Goal: Transaction & Acquisition: Book appointment/travel/reservation

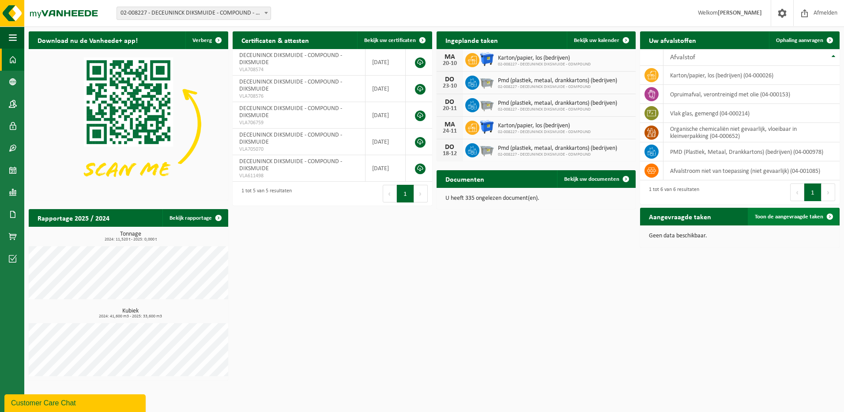
click at [831, 216] on span at bounding box center [830, 217] width 18 height 18
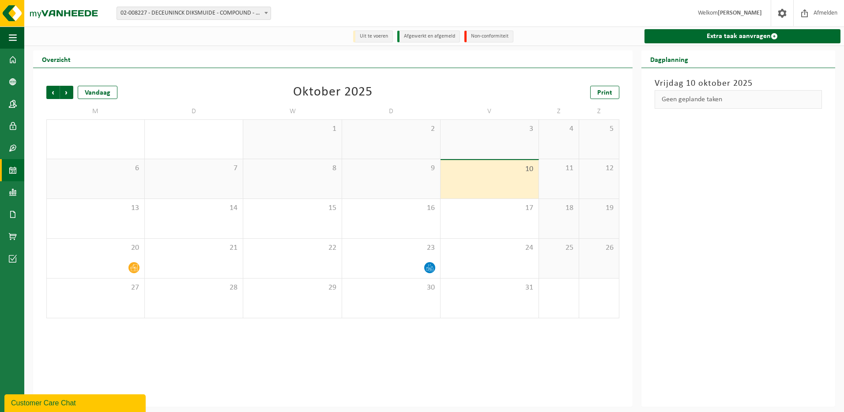
click at [405, 176] on div "9" at bounding box center [391, 178] width 98 height 39
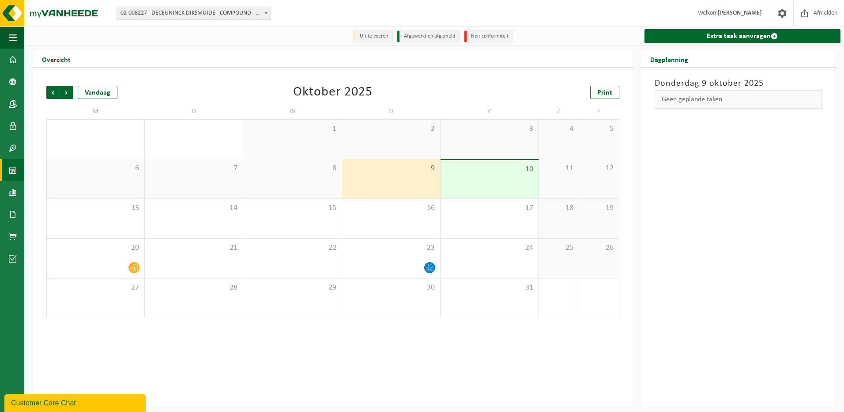
click at [471, 178] on div "10" at bounding box center [490, 179] width 98 height 38
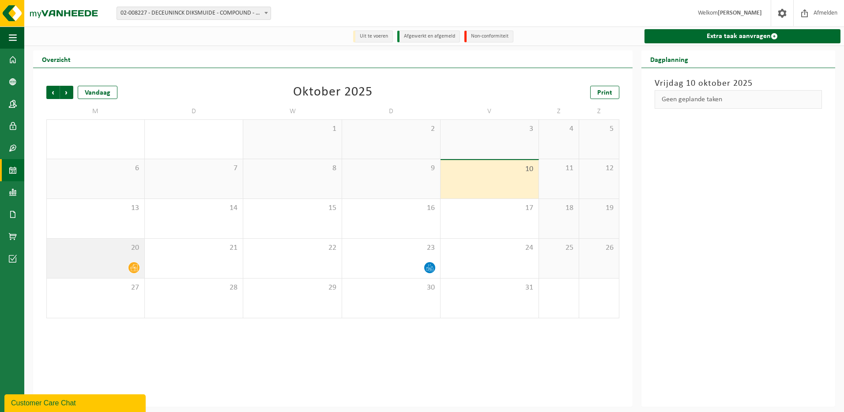
click at [102, 263] on div at bounding box center [95, 267] width 89 height 12
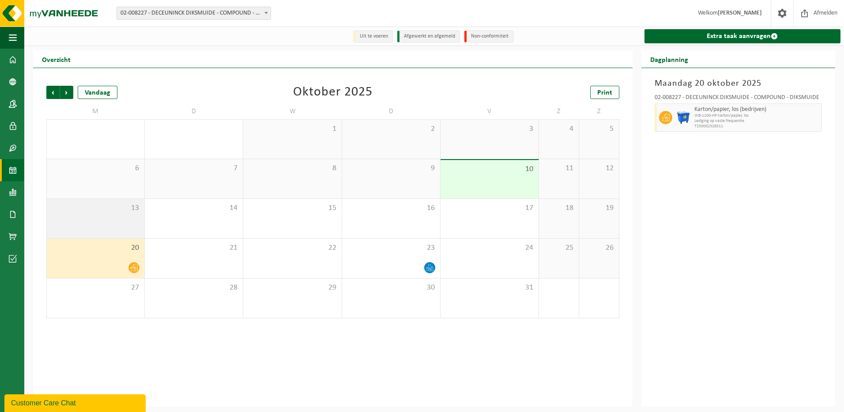
click at [106, 220] on div "13" at bounding box center [96, 218] width 98 height 39
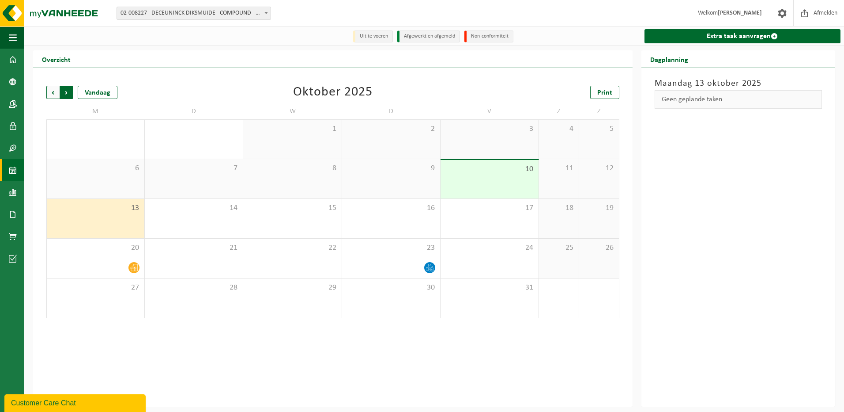
click at [51, 93] on span "Vorige" at bounding box center [52, 92] width 13 height 13
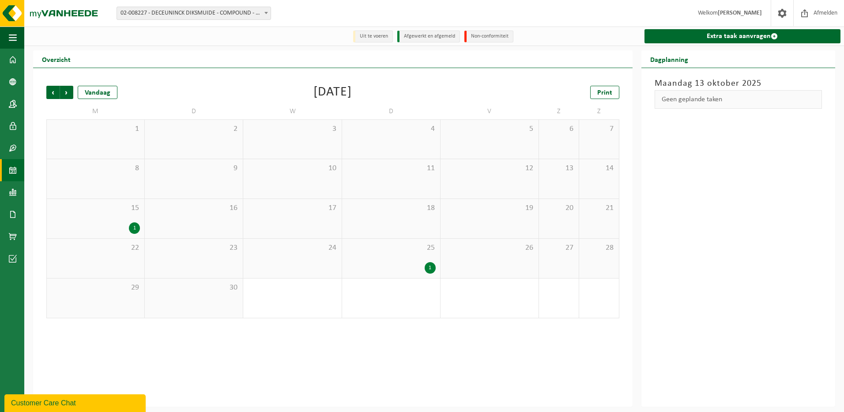
click at [105, 212] on span "15" at bounding box center [95, 208] width 89 height 10
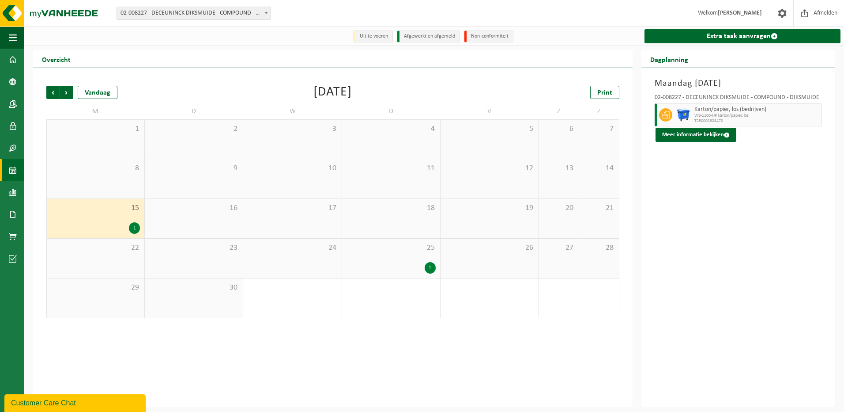
click at [399, 259] on div "25 1" at bounding box center [391, 257] width 98 height 39
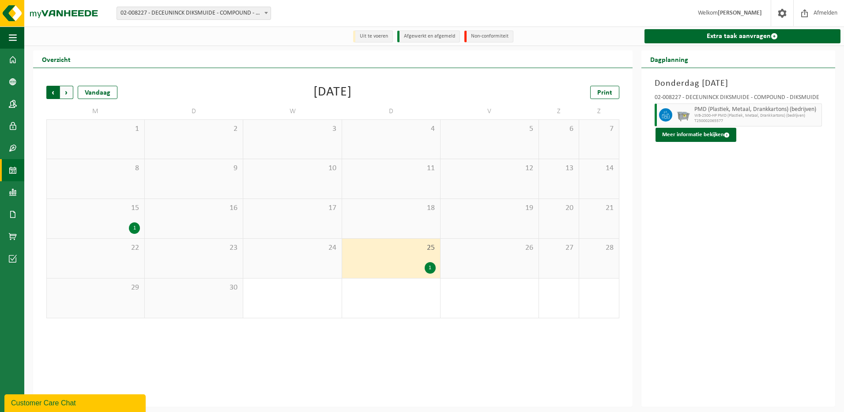
click at [65, 93] on span "Volgende" at bounding box center [66, 92] width 13 height 13
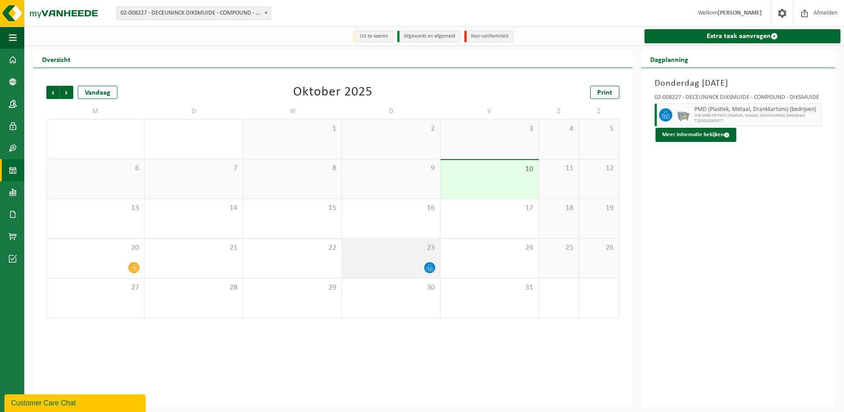
click at [393, 264] on div at bounding box center [391, 267] width 89 height 12
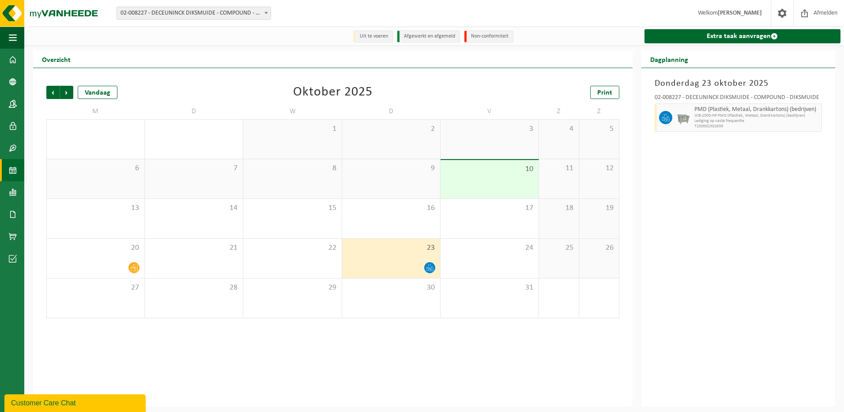
click at [366, 40] on li "Uit te voeren" at bounding box center [373, 36] width 40 height 12
click at [416, 36] on li "Afgewerkt en afgemeld" at bounding box center [428, 36] width 63 height 12
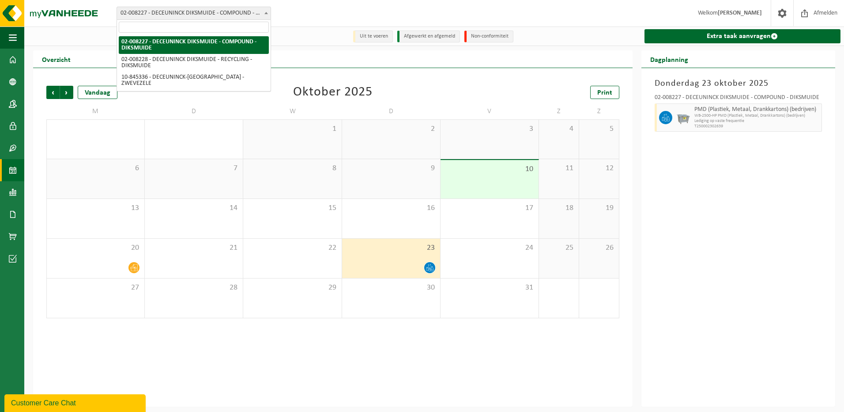
click at [266, 13] on b at bounding box center [267, 13] width 4 height 2
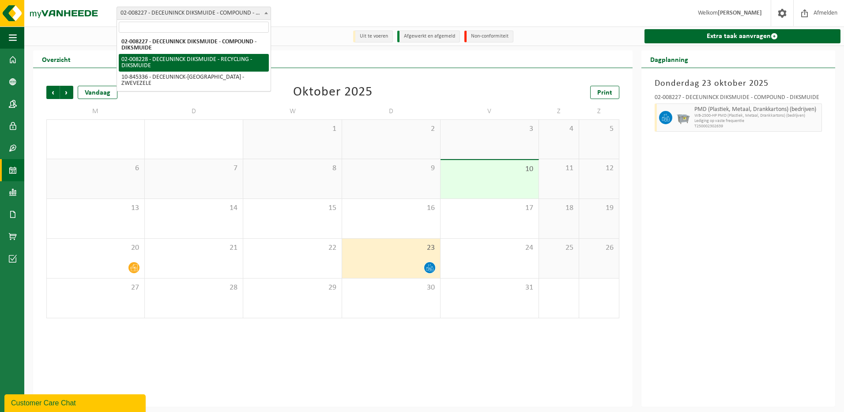
select select "1119"
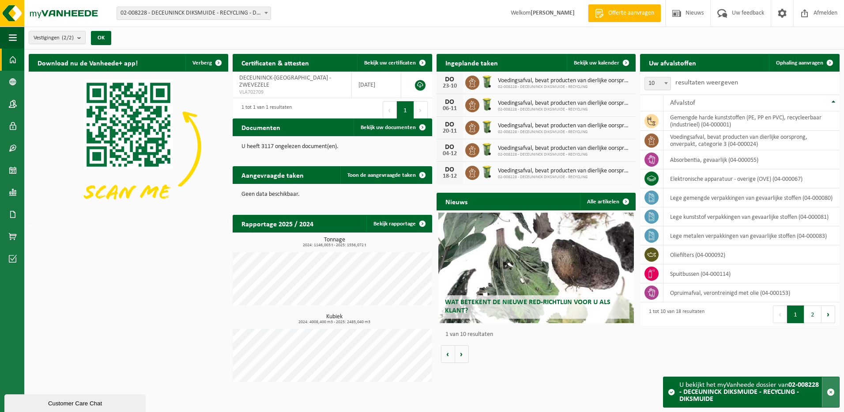
click at [831, 392] on span "button" at bounding box center [831, 392] width 8 height 8
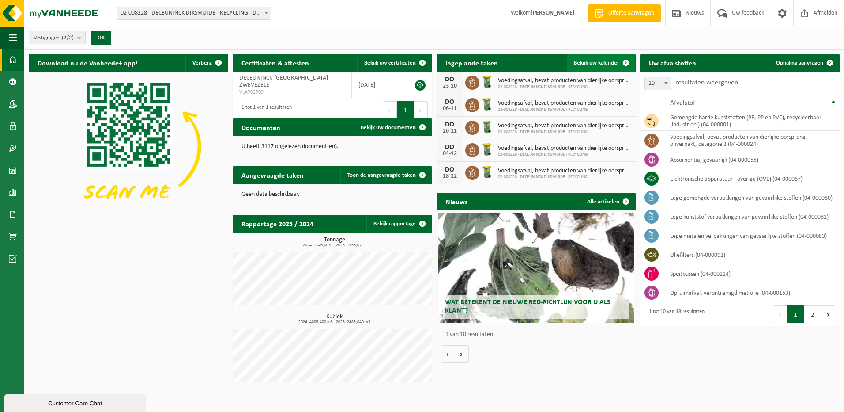
click at [595, 63] on span "Bekijk uw kalender" at bounding box center [596, 63] width 45 height 6
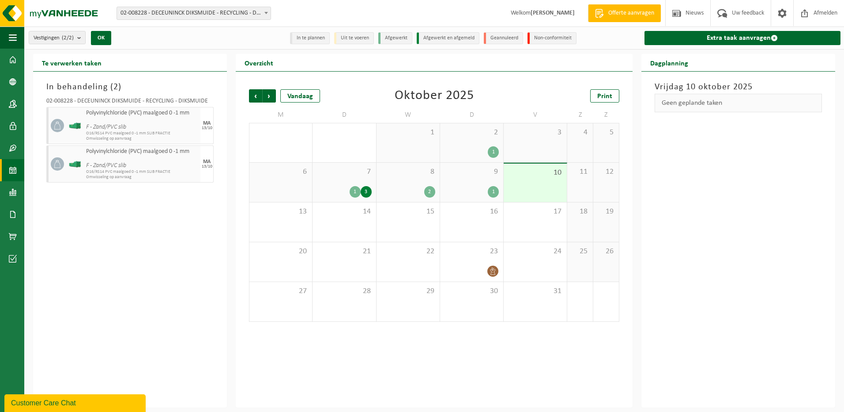
click at [495, 191] on div "1" at bounding box center [493, 191] width 11 height 11
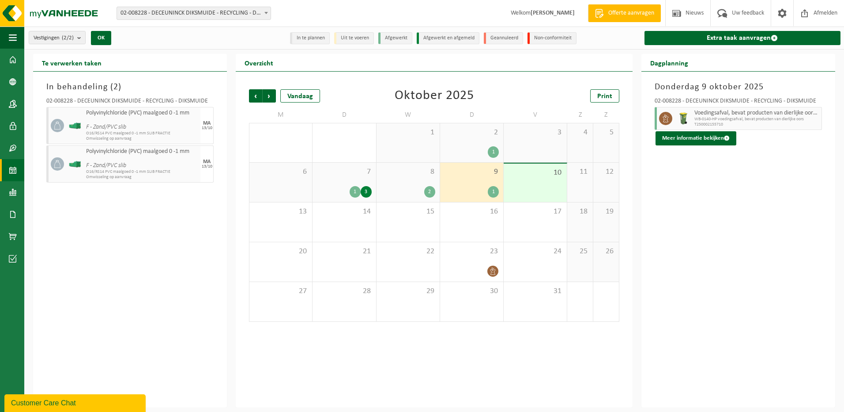
click at [422, 193] on div "2" at bounding box center [408, 191] width 54 height 11
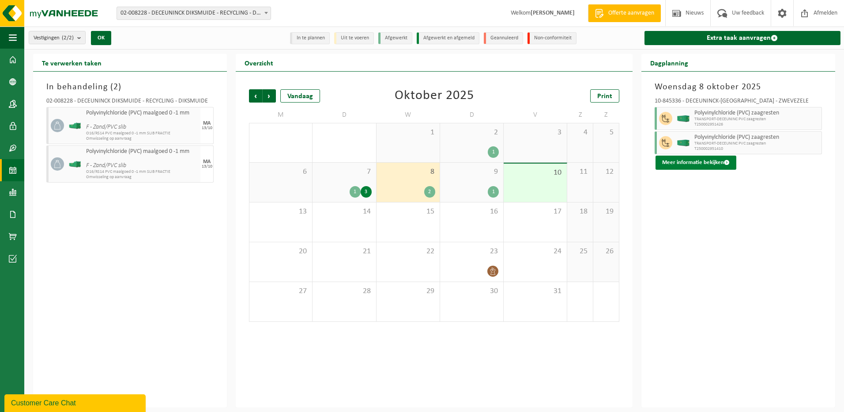
click at [688, 162] on button "Meer informatie bekijken" at bounding box center [696, 162] width 81 height 14
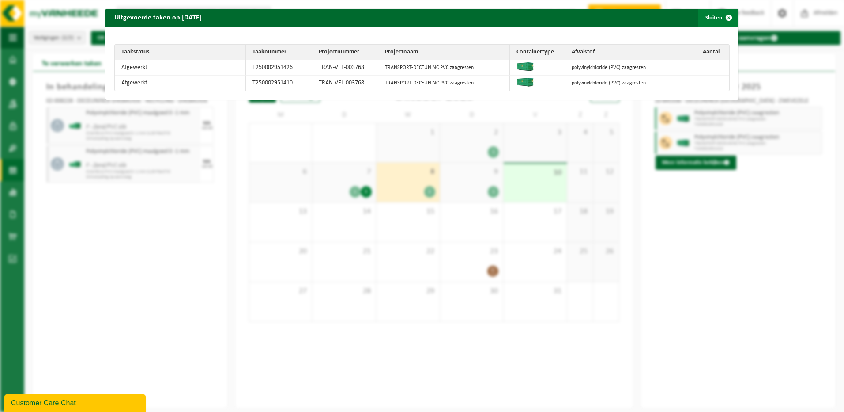
click at [708, 17] on button "Sluiten" at bounding box center [718, 18] width 39 height 18
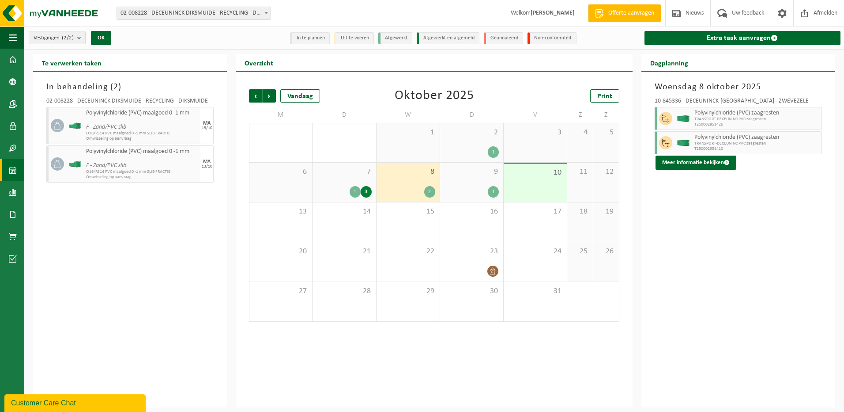
click at [493, 192] on div "1" at bounding box center [493, 191] width 11 height 11
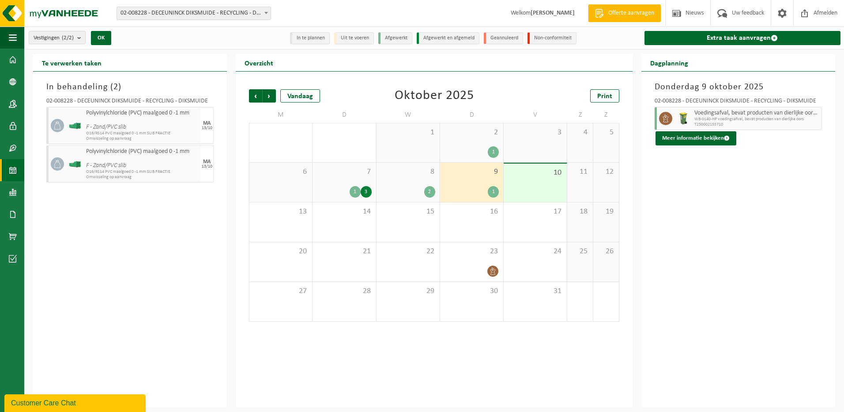
click at [363, 189] on div "3" at bounding box center [366, 191] width 11 height 11
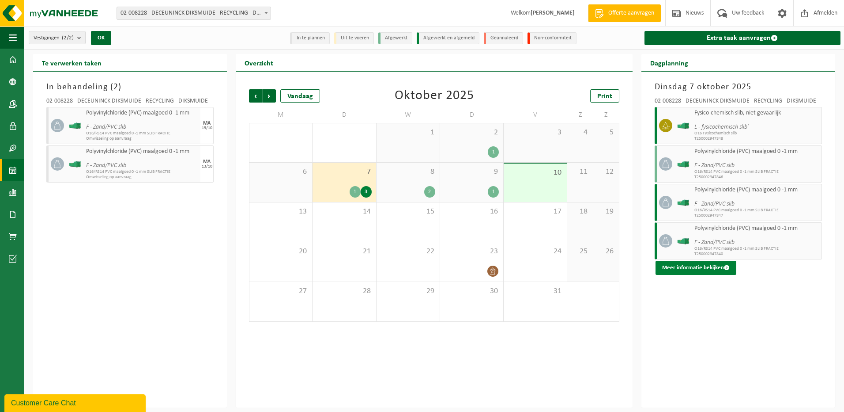
click at [692, 268] on button "Meer informatie bekijken" at bounding box center [696, 268] width 81 height 14
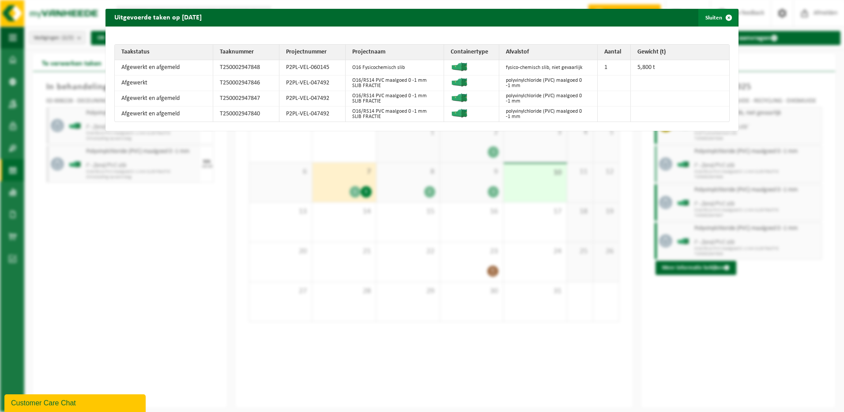
click at [724, 19] on span "button" at bounding box center [729, 18] width 18 height 18
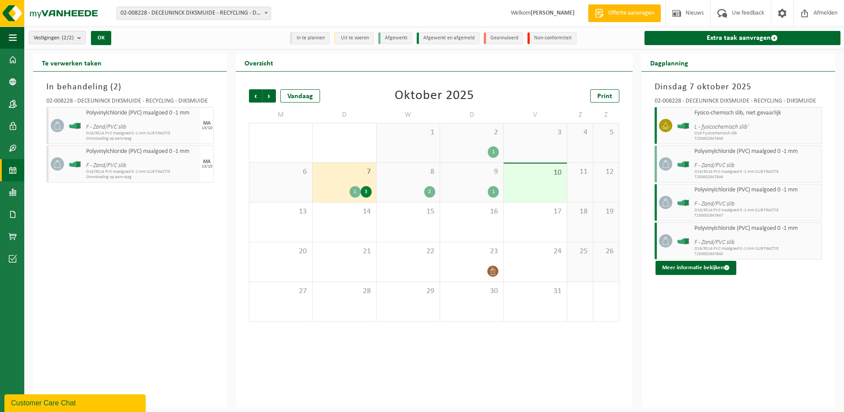
click at [354, 40] on li "Uit te voeren" at bounding box center [354, 38] width 40 height 12
click at [267, 13] on b at bounding box center [267, 13] width 4 height 2
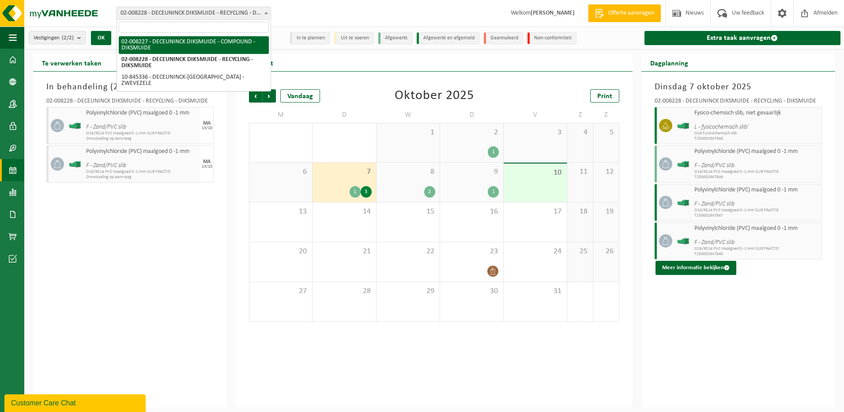
select select "1118"
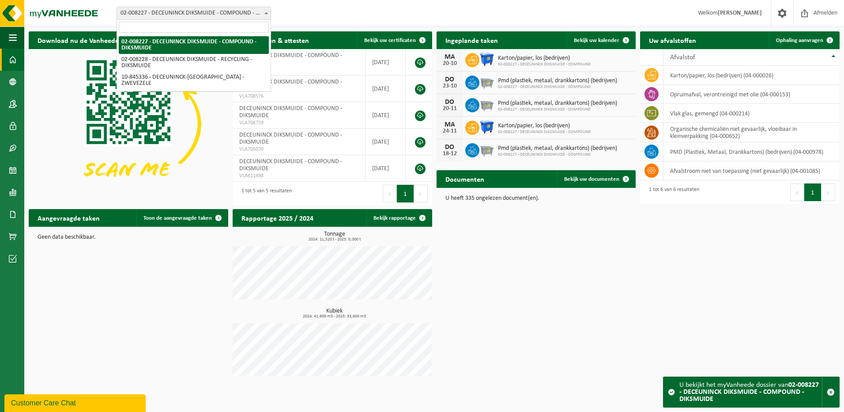
click at [268, 12] on span at bounding box center [266, 12] width 9 height 11
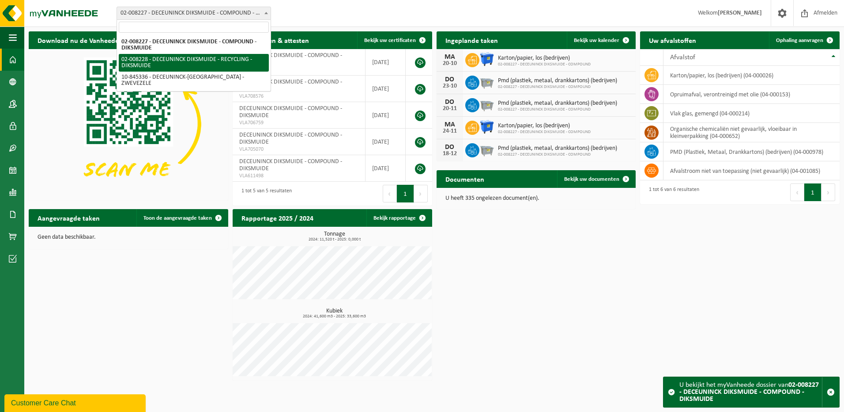
select select "1119"
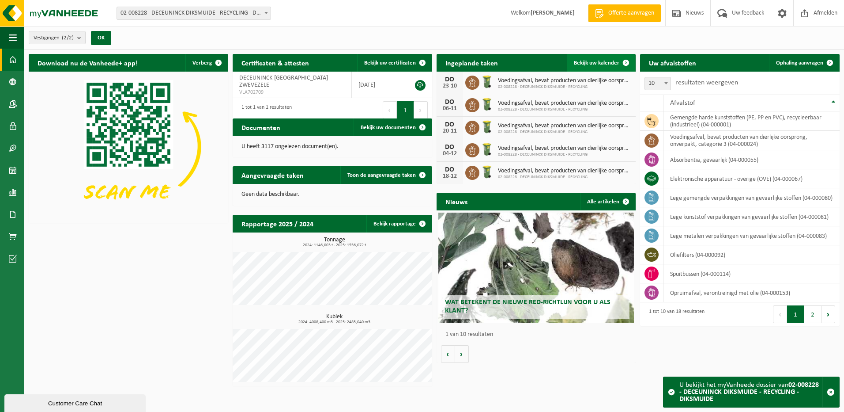
click at [590, 63] on span "Bekijk uw kalender" at bounding box center [596, 63] width 45 height 6
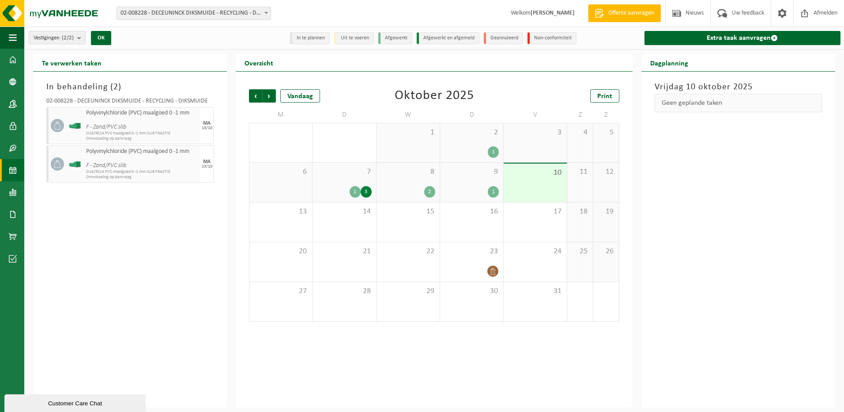
click at [492, 190] on div "1" at bounding box center [493, 191] width 11 height 11
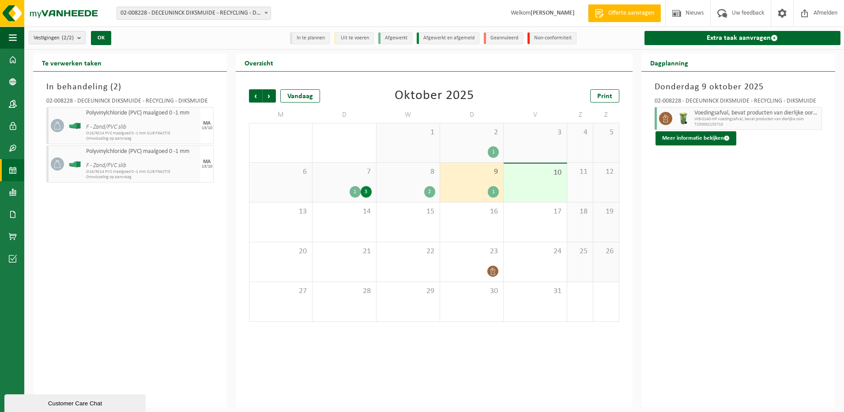
click at [426, 190] on div "2" at bounding box center [429, 191] width 11 height 11
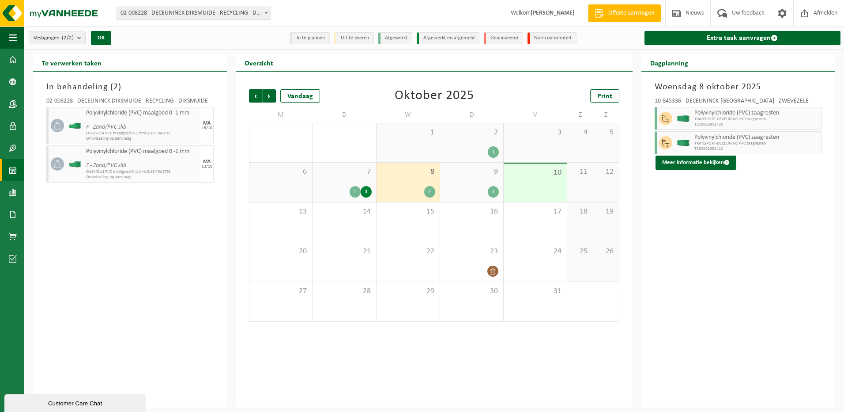
click at [370, 192] on div "3" at bounding box center [366, 191] width 11 height 11
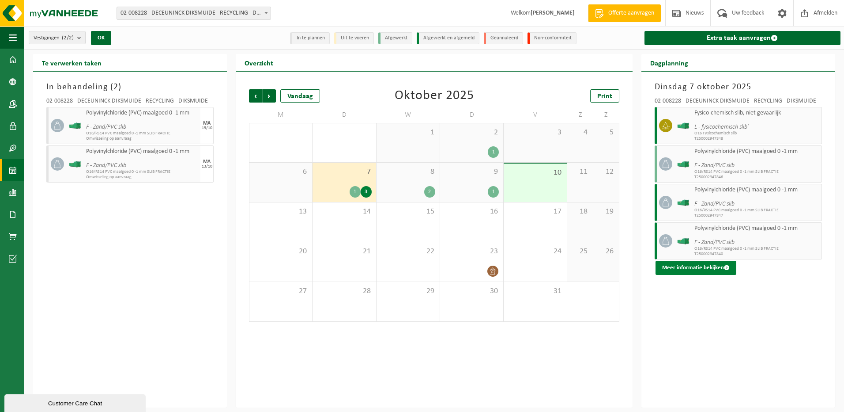
click at [687, 267] on button "Meer informatie bekijken" at bounding box center [696, 268] width 81 height 14
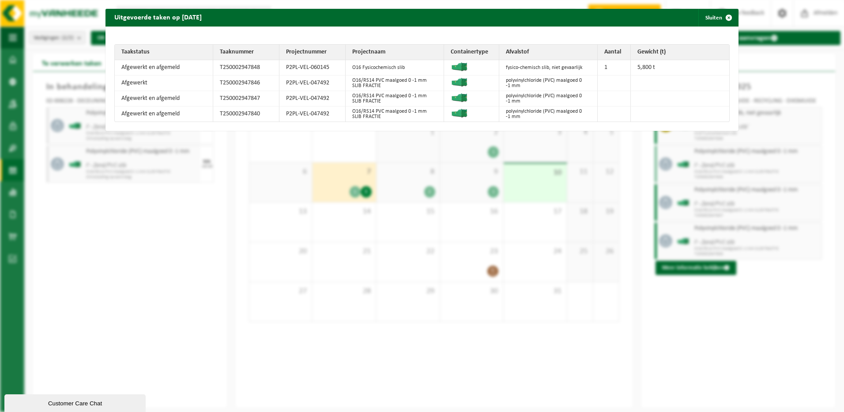
click at [463, 69] on img at bounding box center [460, 66] width 18 height 9
click at [332, 64] on td "P2PL-VEL-060145" at bounding box center [313, 67] width 66 height 15
click at [356, 78] on td "O16/RS14 PVC maalgoed 0 -1 mm SLIB FRACTIE" at bounding box center [395, 83] width 98 height 15
click at [724, 18] on span "button" at bounding box center [729, 18] width 18 height 18
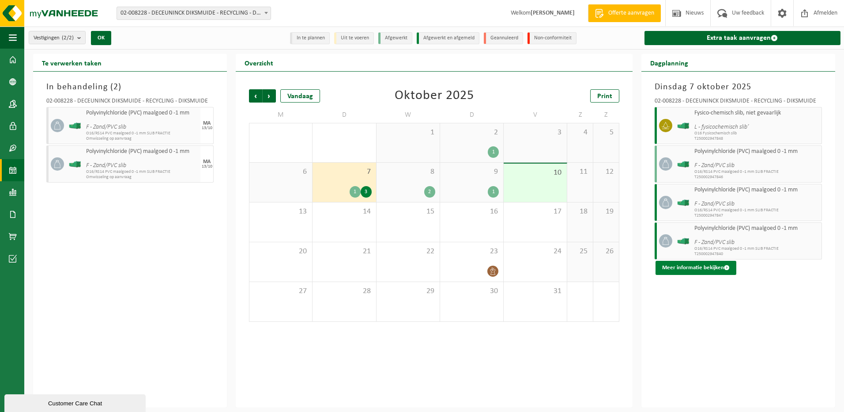
click at [689, 269] on button "Meer informatie bekijken" at bounding box center [696, 268] width 81 height 14
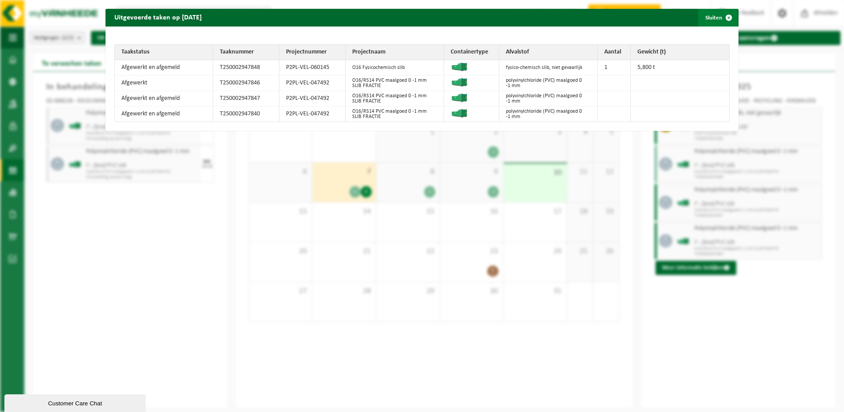
click at [724, 19] on span "button" at bounding box center [729, 18] width 18 height 18
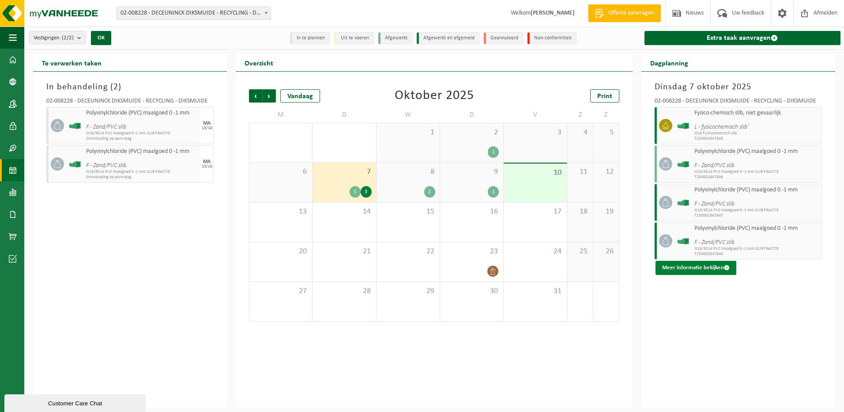
click at [692, 265] on button "Meer informatie bekijken" at bounding box center [696, 268] width 81 height 14
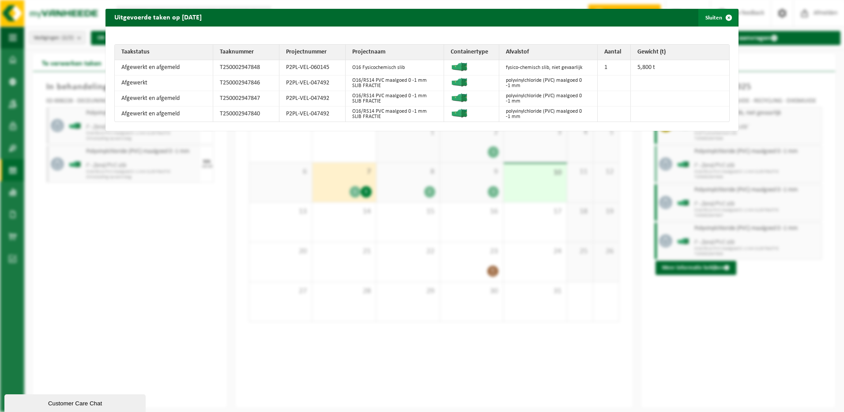
click at [724, 17] on span "button" at bounding box center [729, 18] width 18 height 18
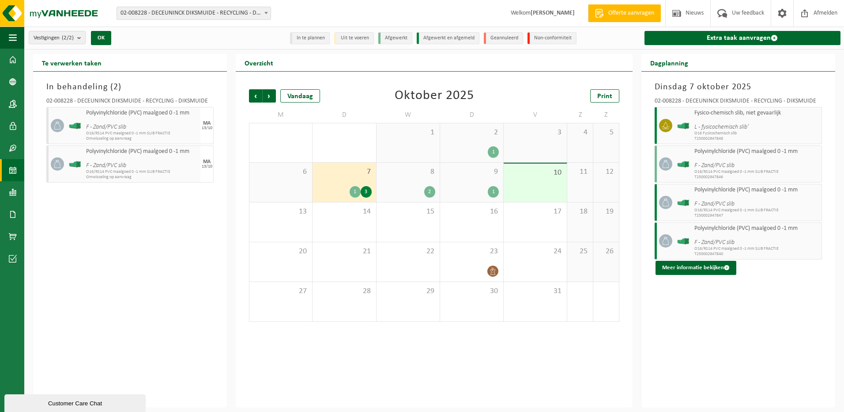
click at [545, 181] on div "10" at bounding box center [535, 182] width 63 height 38
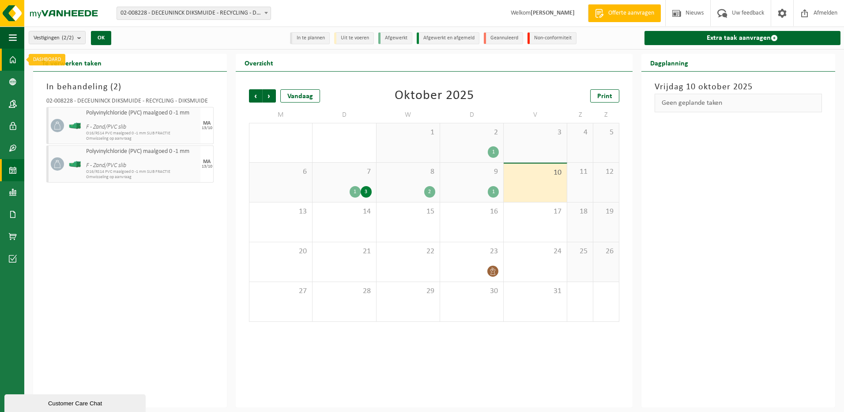
click at [11, 60] on span at bounding box center [13, 60] width 8 height 22
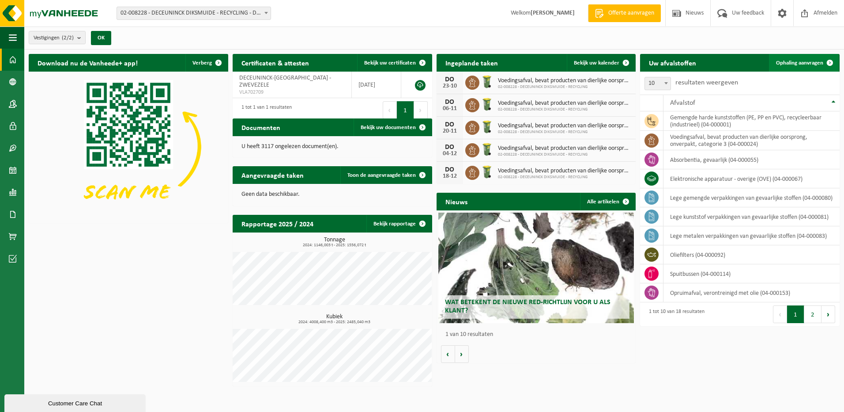
click at [813, 62] on span "Ophaling aanvragen" at bounding box center [799, 63] width 47 height 6
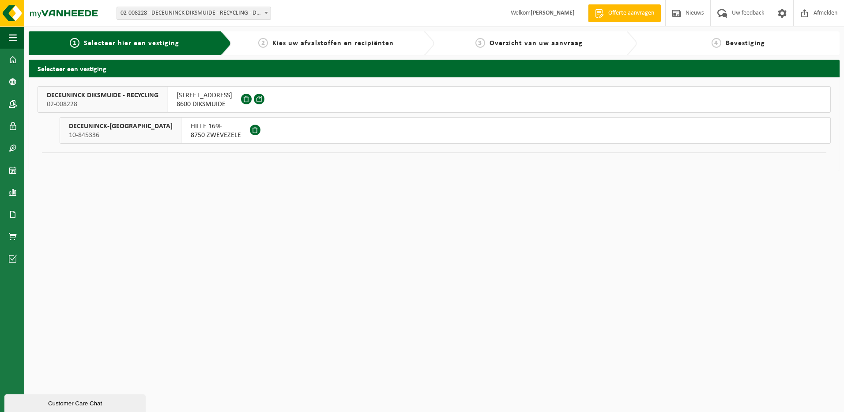
click at [115, 94] on span "DECEUNINCK DIKSMUIDE - RECYCLING" at bounding box center [103, 95] width 112 height 9
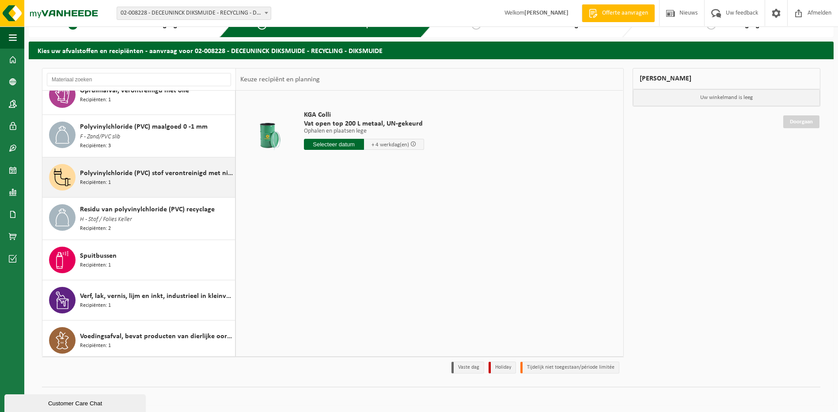
scroll to position [20, 0]
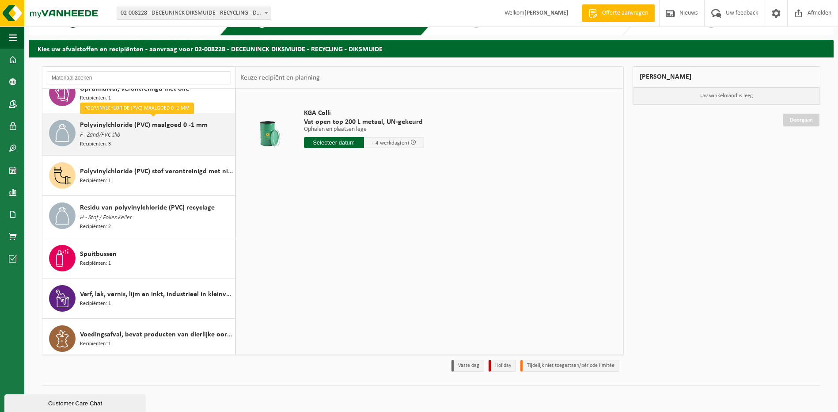
click at [117, 136] on span "F - Zand/PVC slib" at bounding box center [100, 135] width 40 height 10
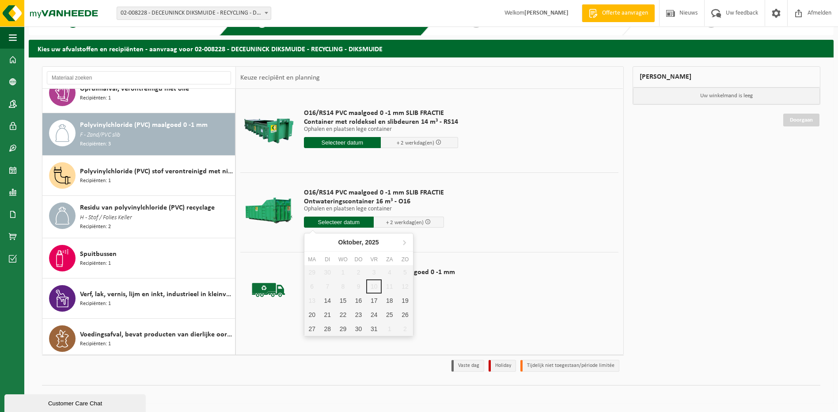
click at [333, 223] on input "text" at bounding box center [339, 221] width 70 height 11
click at [326, 301] on div "14" at bounding box center [327, 300] width 15 height 14
type input "Van [DATE]"
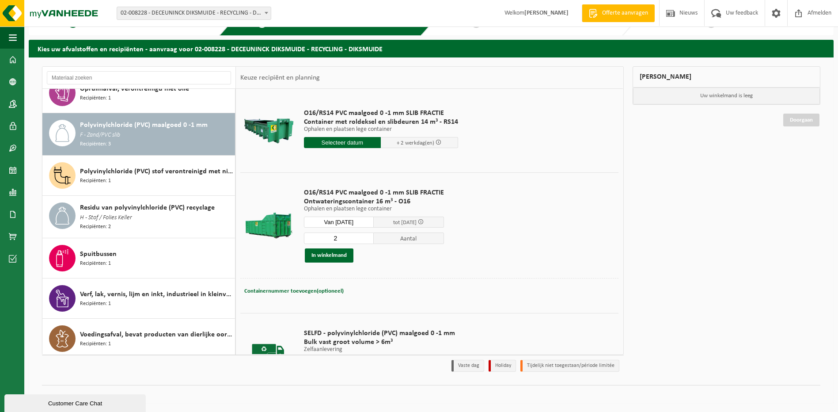
click at [366, 237] on input "2" at bounding box center [339, 237] width 70 height 11
click at [366, 237] on input "3" at bounding box center [339, 237] width 70 height 11
type input "4"
click at [366, 237] on input "4" at bounding box center [339, 237] width 70 height 11
click at [290, 288] on span "Containernummer toevoegen(optioneel)" at bounding box center [293, 291] width 99 height 6
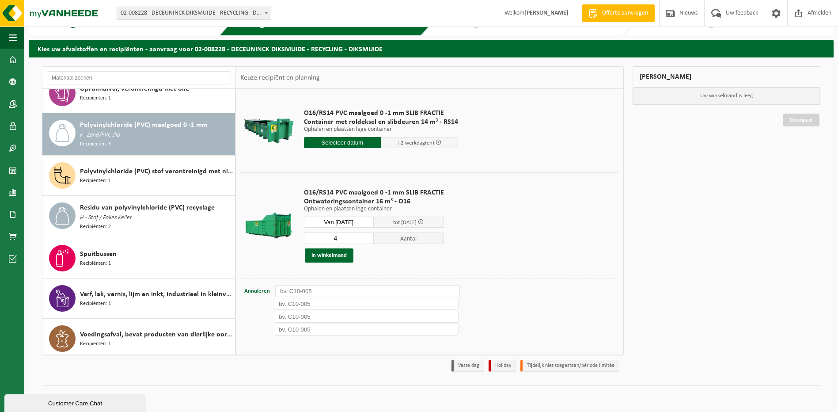
drag, startPoint x: 328, startPoint y: 290, endPoint x: 298, endPoint y: 285, distance: 30.9
click at [298, 285] on input "text" at bounding box center [367, 291] width 185 height 12
type input "016-067"
click at [321, 305] on input "text" at bounding box center [366, 304] width 185 height 12
type input "o"
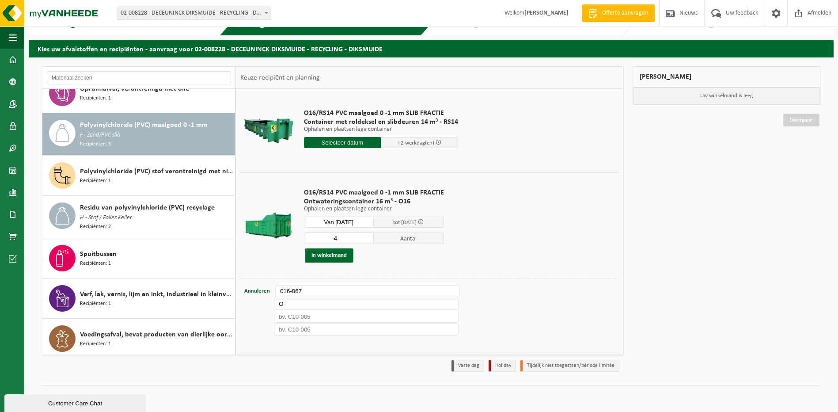
type input "O"
click at [283, 289] on input "016-067" at bounding box center [367, 291] width 185 height 12
type input "O16-067"
click at [287, 302] on input "O" at bounding box center [366, 304] width 185 height 12
type input "O16-050"
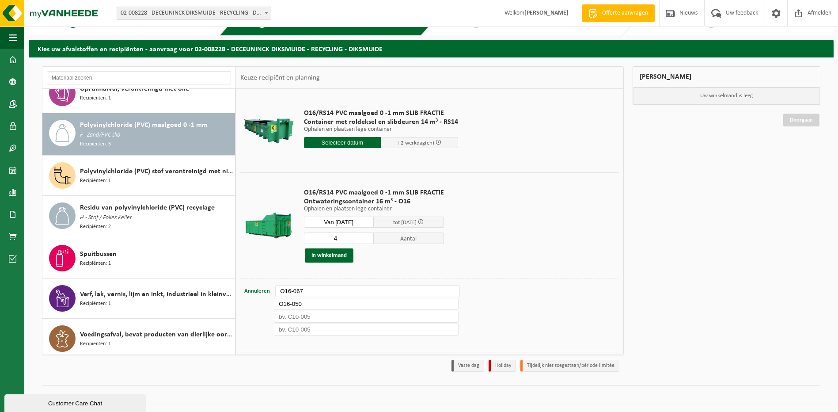
click at [286, 316] on input "text" at bounding box center [366, 316] width 185 height 12
type input "O16-118"
click at [283, 327] on input "text" at bounding box center [366, 329] width 185 height 12
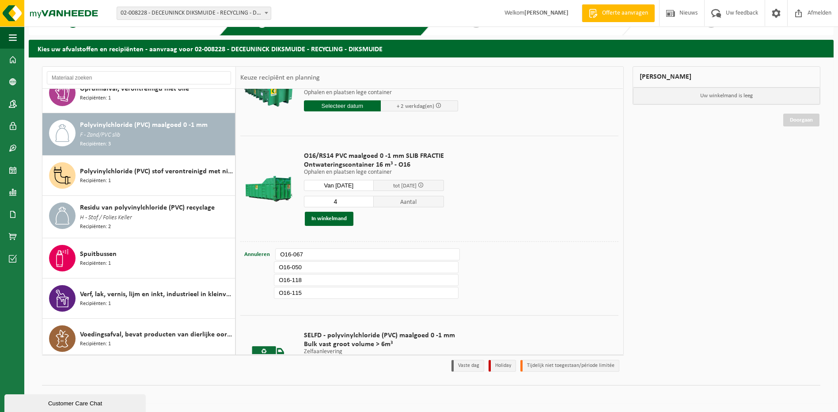
scroll to position [40, 0]
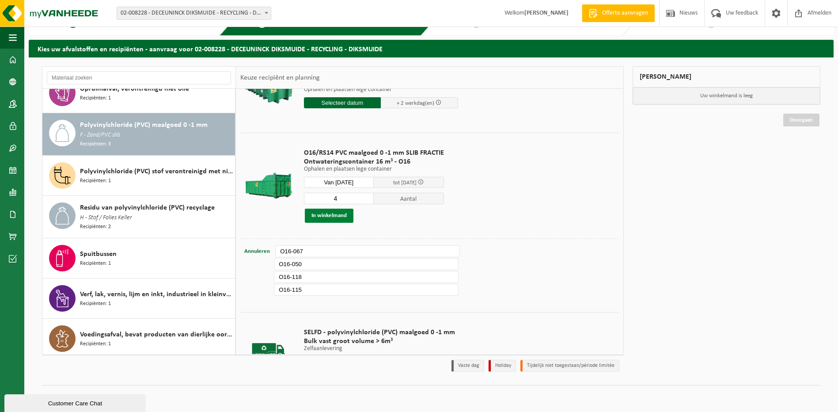
type input "O16-115"
click at [327, 216] on button "In winkelmand" at bounding box center [329, 215] width 49 height 14
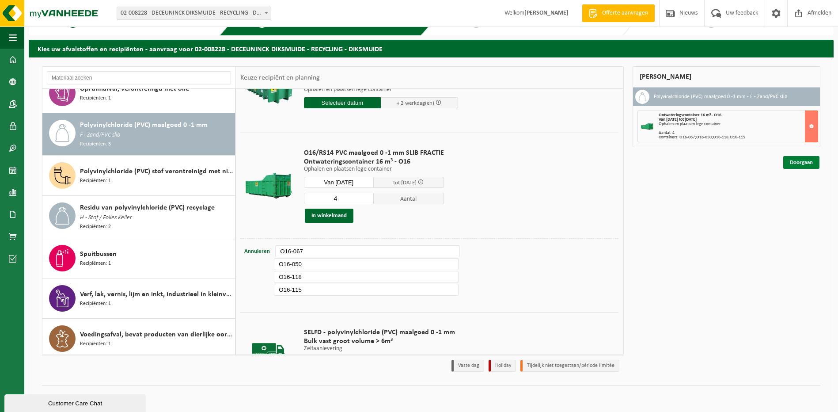
click at [805, 162] on link "Doorgaan" at bounding box center [801, 162] width 36 height 13
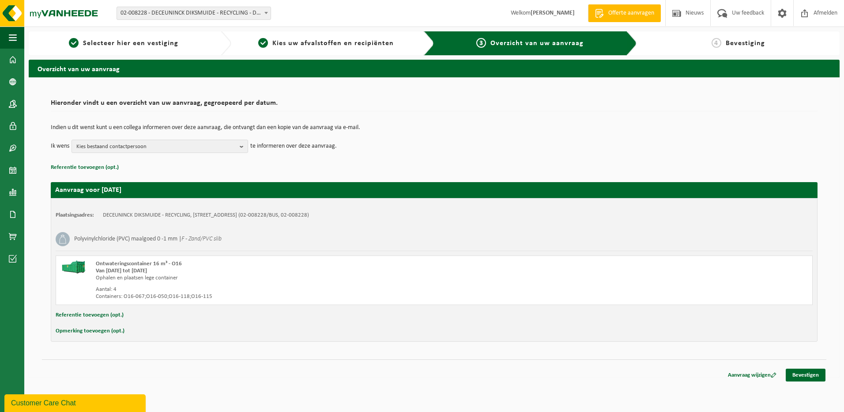
click at [88, 332] on button "Opmerking toevoegen (opt.)" at bounding box center [90, 330] width 69 height 11
click at [109, 331] on input "text" at bounding box center [451, 331] width 705 height 13
type input "GRAAG ZO SNEL MOGELIJK AUB"
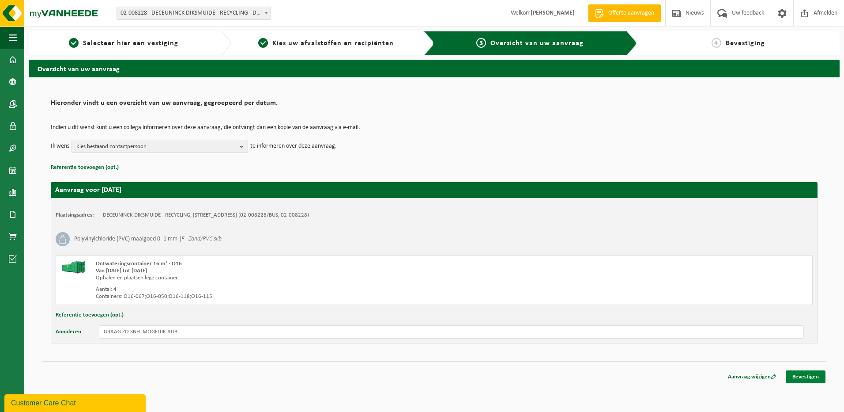
click at [803, 375] on link "Bevestigen" at bounding box center [806, 376] width 40 height 13
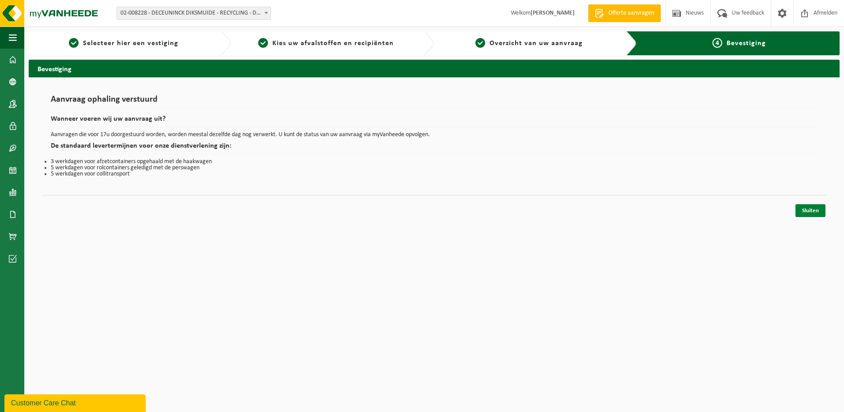
click at [811, 212] on link "Sluiten" at bounding box center [811, 210] width 30 height 13
